Goal: Entertainment & Leisure: Consume media (video, audio)

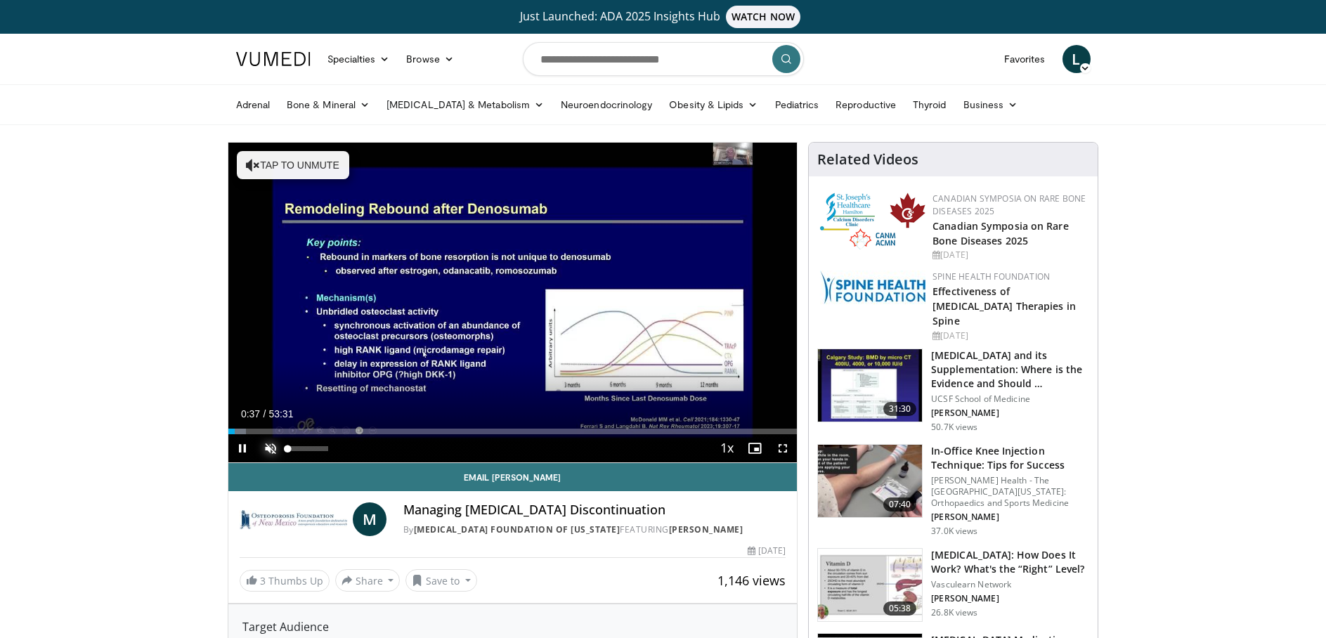
click at [273, 447] on span "Video Player" at bounding box center [271, 448] width 28 height 28
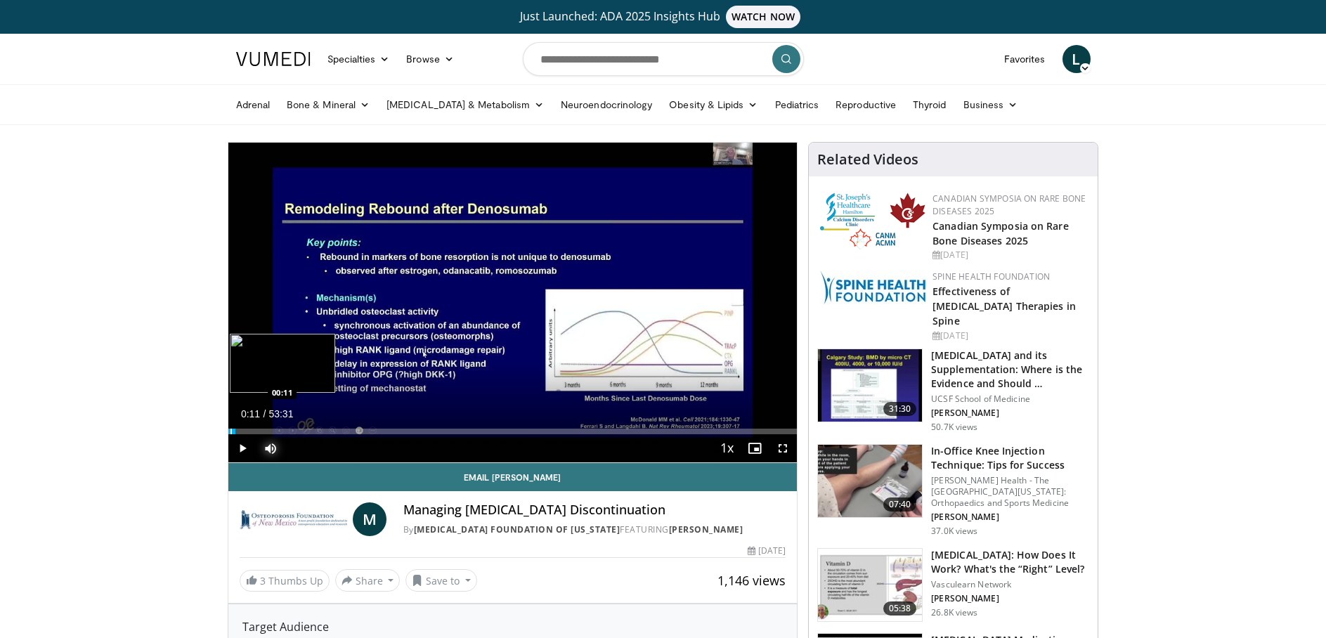
click at [230, 431] on div "00:11" at bounding box center [231, 432] width 7 height 6
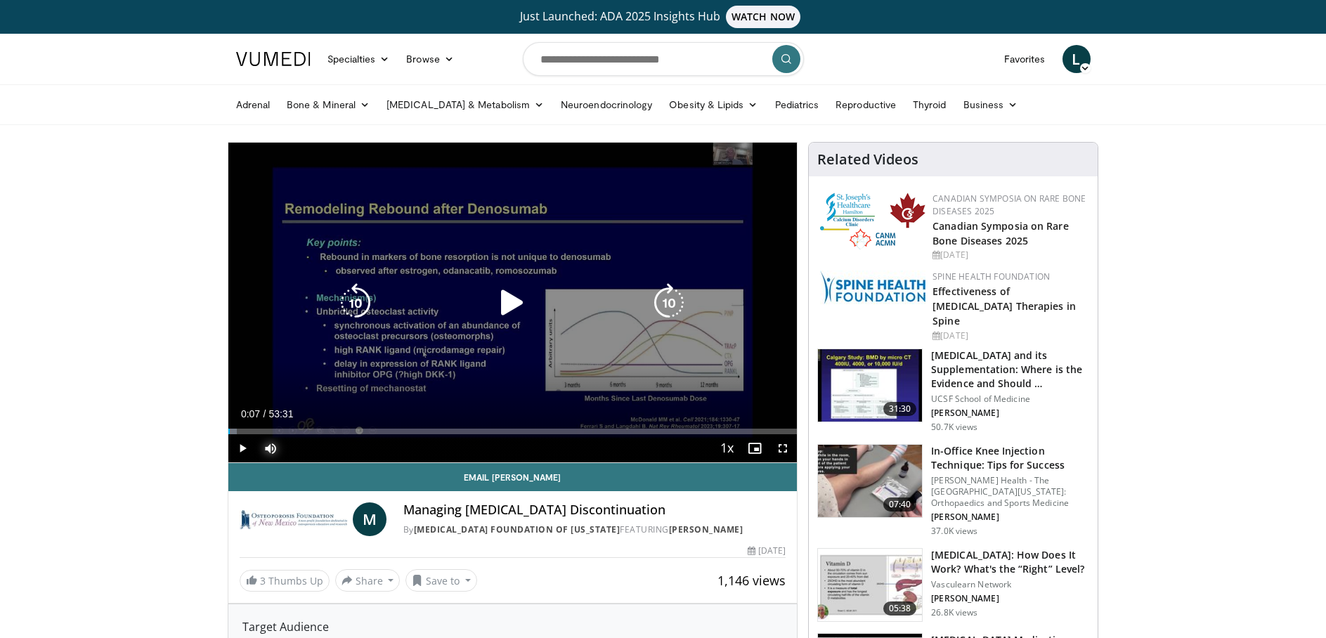
click at [229, 431] on div "00:07" at bounding box center [228, 432] width 1 height 6
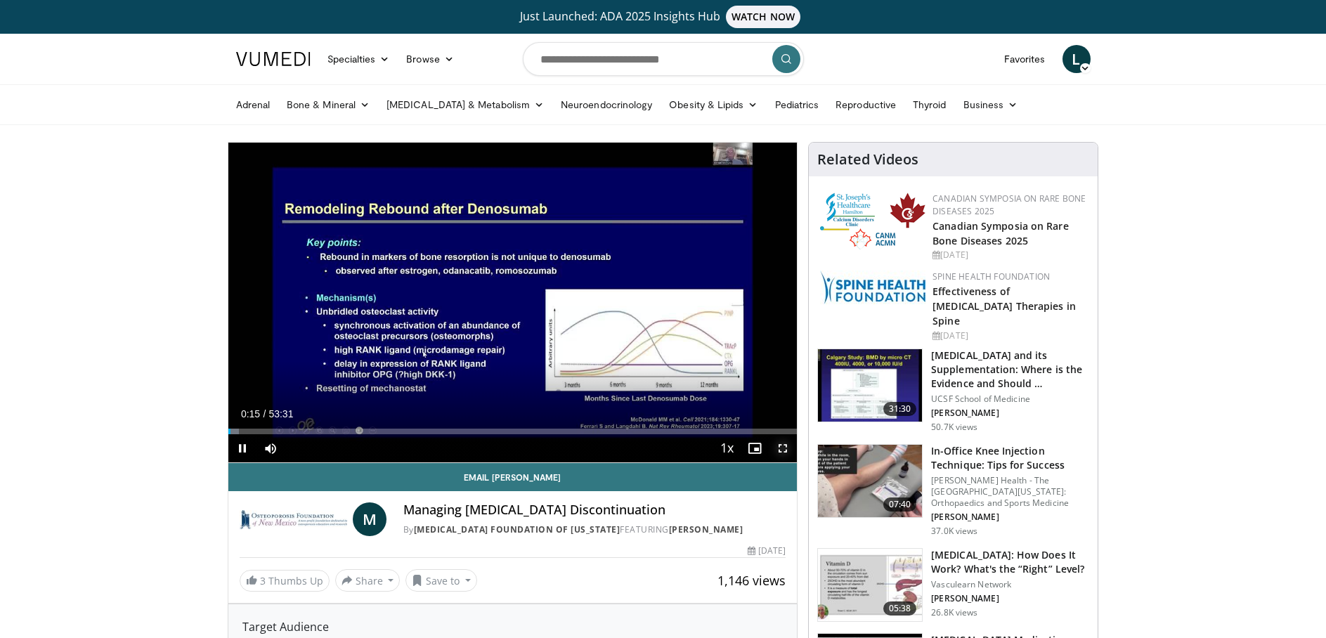
click at [789, 451] on span "Video Player" at bounding box center [783, 448] width 28 height 28
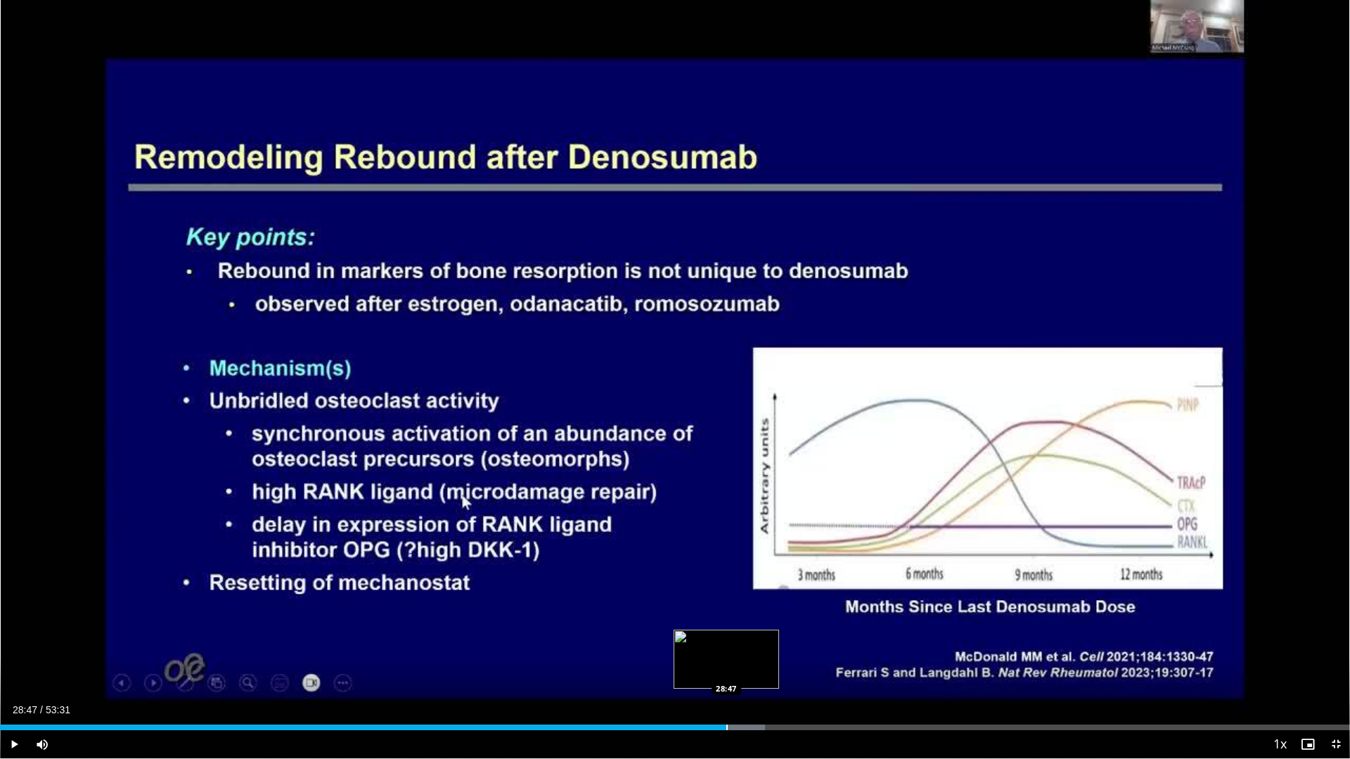
click at [726, 638] on div "Loaded : 56.67% 29:17 28:47" at bounding box center [675, 723] width 1350 height 13
click at [744, 638] on div "Progress Bar" at bounding box center [744, 728] width 1 height 6
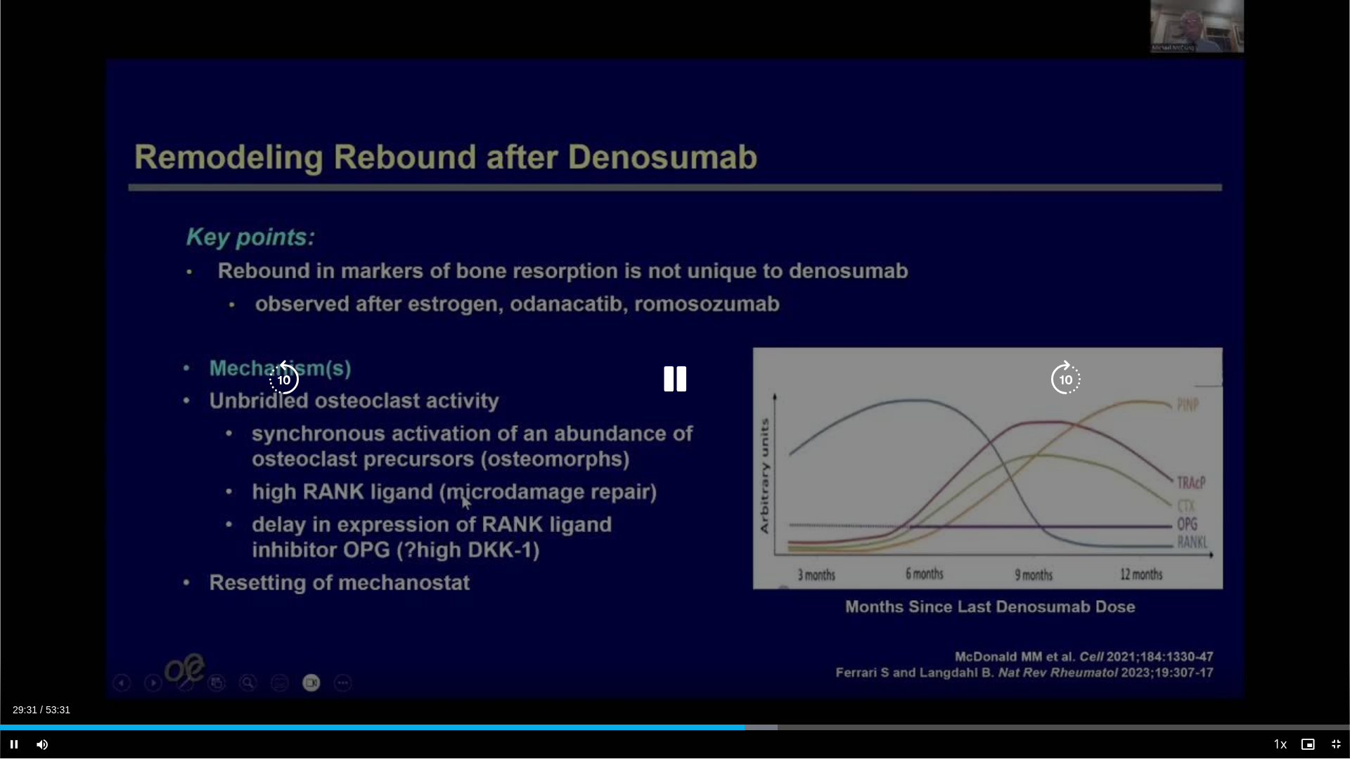
click at [645, 638] on div "10 seconds Tap to unmute" at bounding box center [675, 379] width 1350 height 758
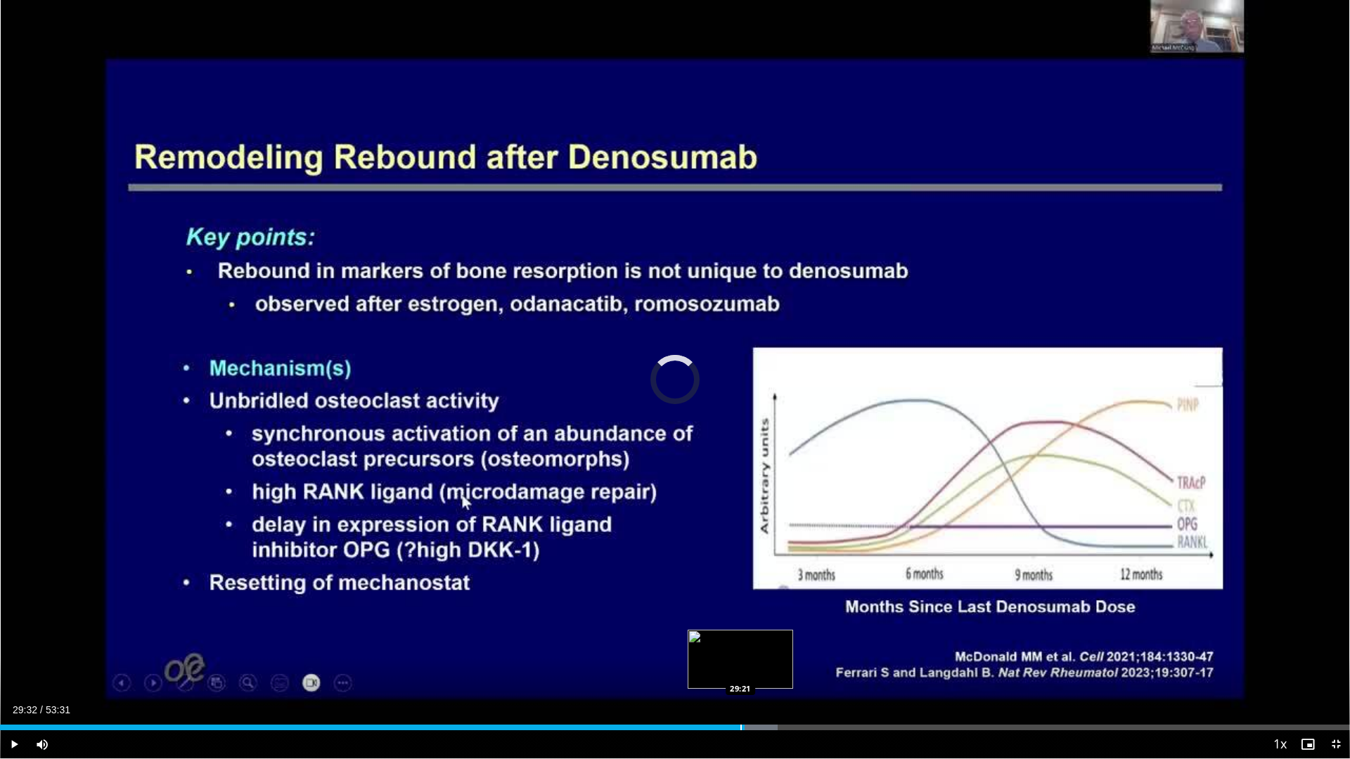
click at [740, 638] on div "Progress Bar" at bounding box center [740, 728] width 1 height 6
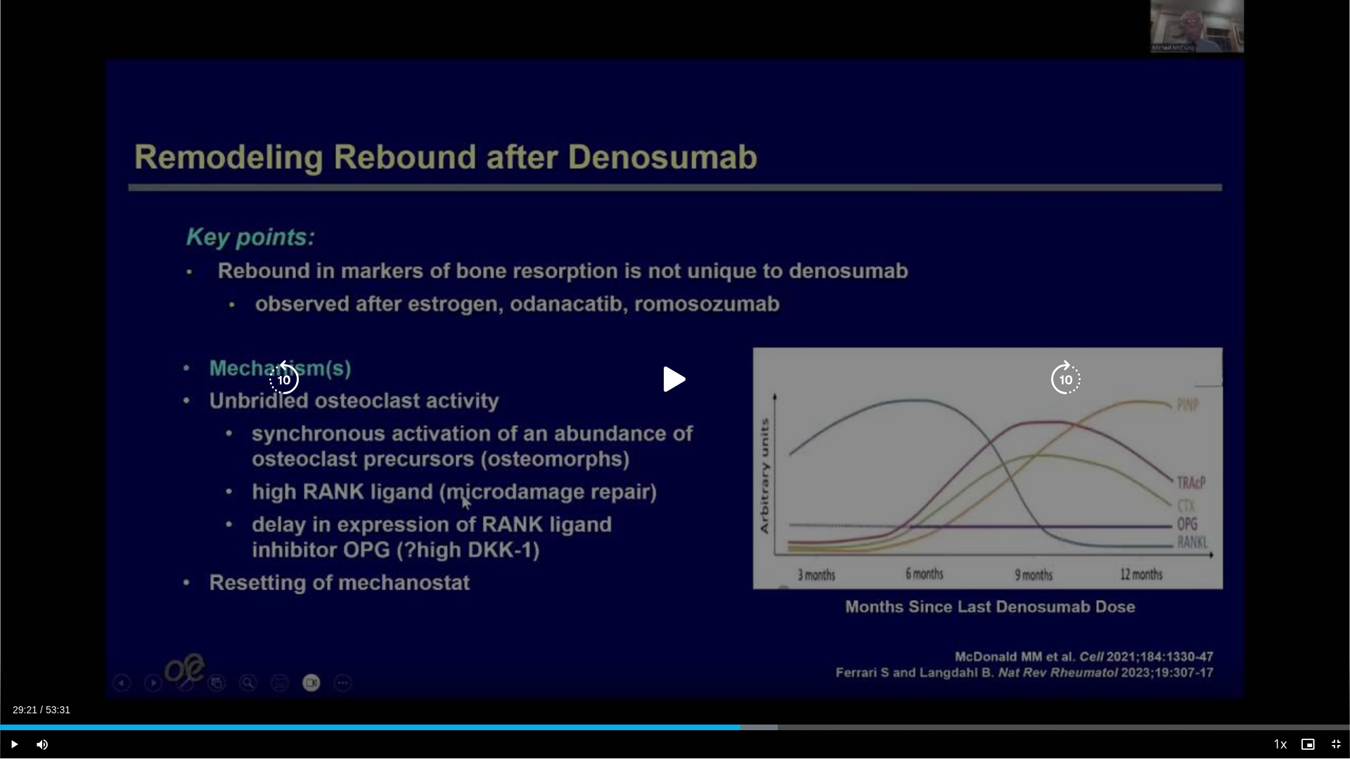
click at [737, 638] on div "10 seconds Tap to unmute" at bounding box center [675, 379] width 1350 height 758
click at [646, 638] on div "10 seconds Tap to unmute" at bounding box center [675, 379] width 1350 height 758
click at [666, 380] on icon "Video Player" at bounding box center [674, 379] width 39 height 39
